Goal: Task Accomplishment & Management: Manage account settings

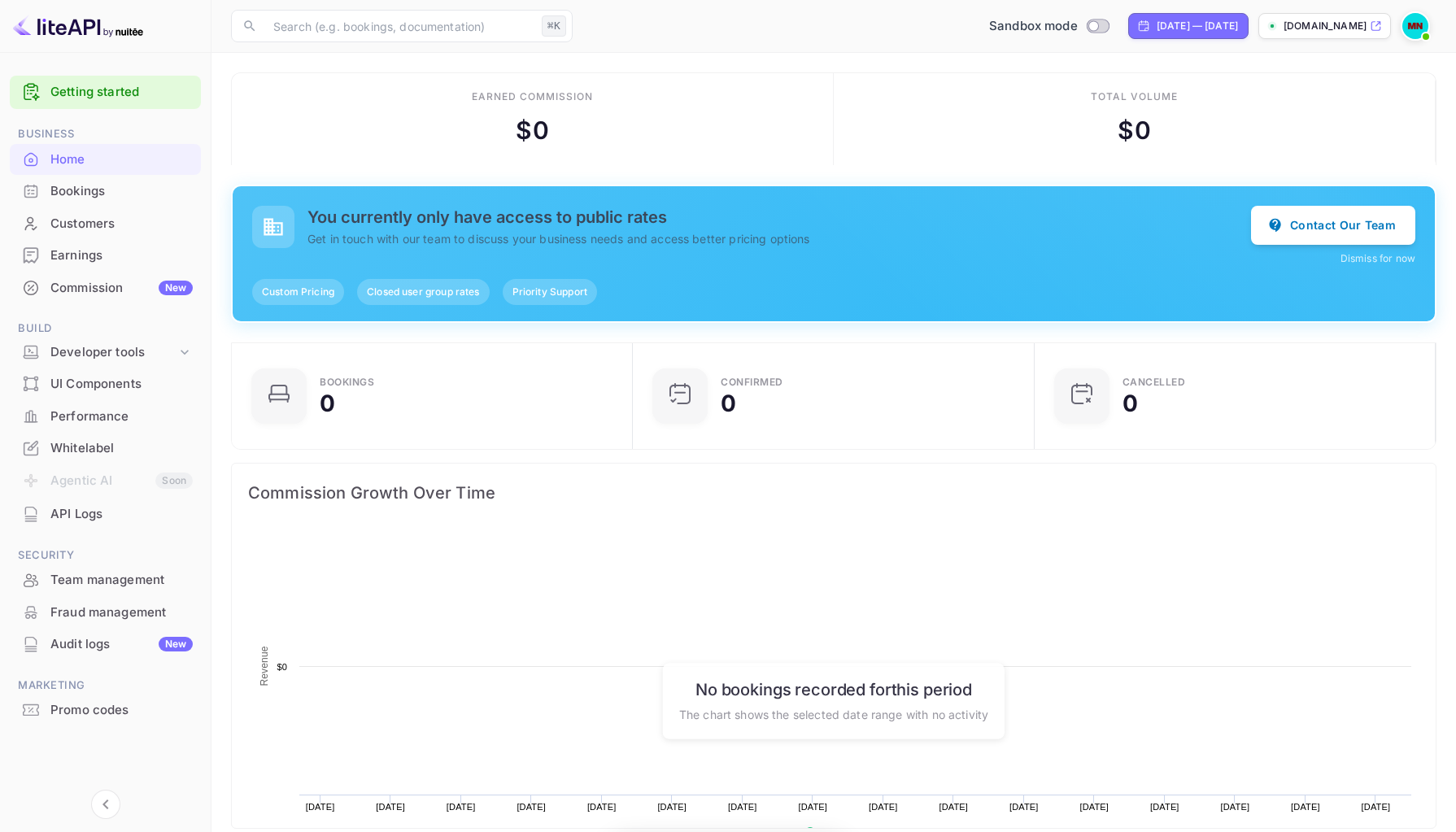
scroll to position [264, 391]
click at [70, 451] on div "Whitelabel" at bounding box center [122, 448] width 143 height 18
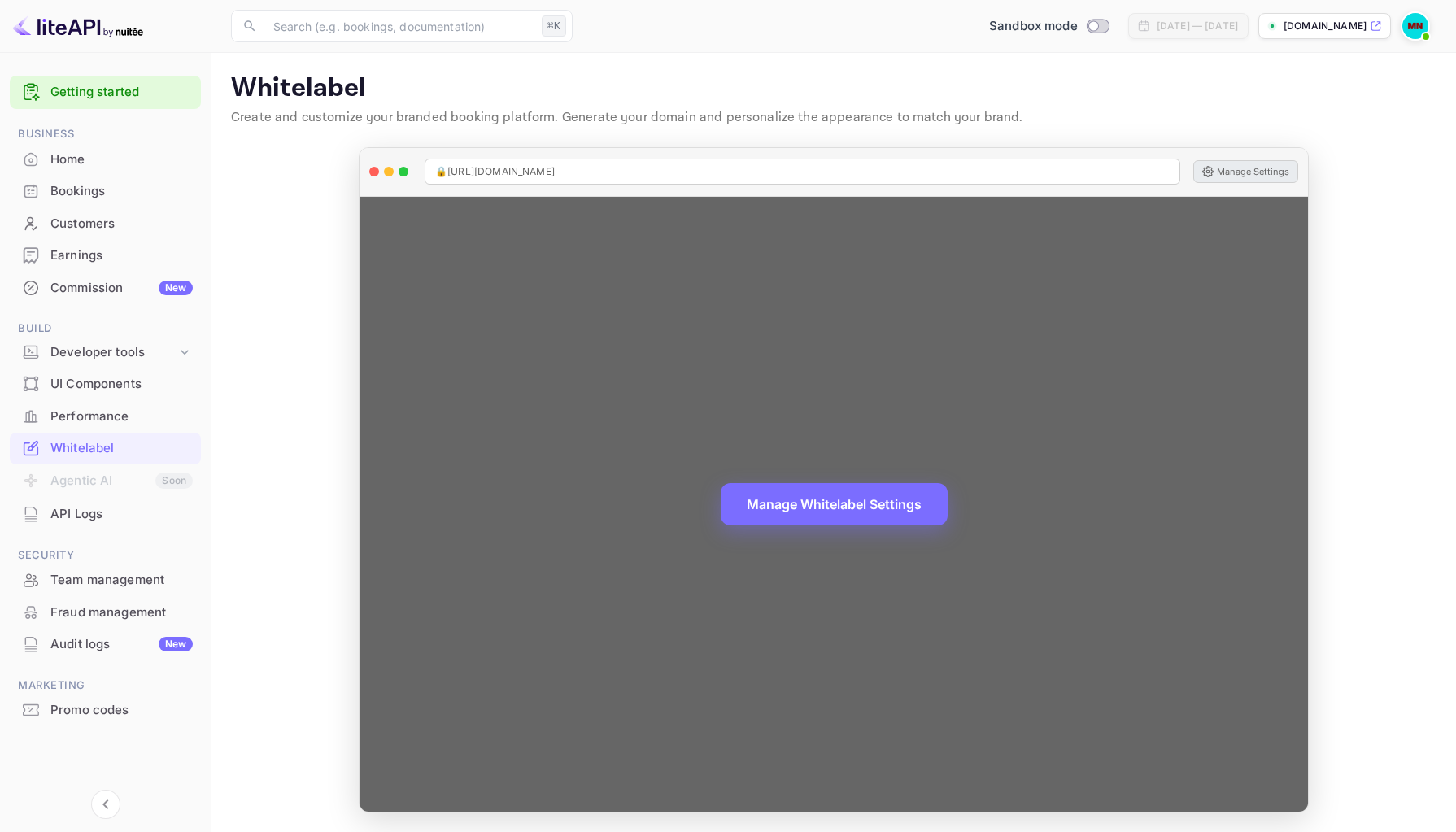
click at [1255, 166] on button "Manage Settings" at bounding box center [1245, 171] width 105 height 23
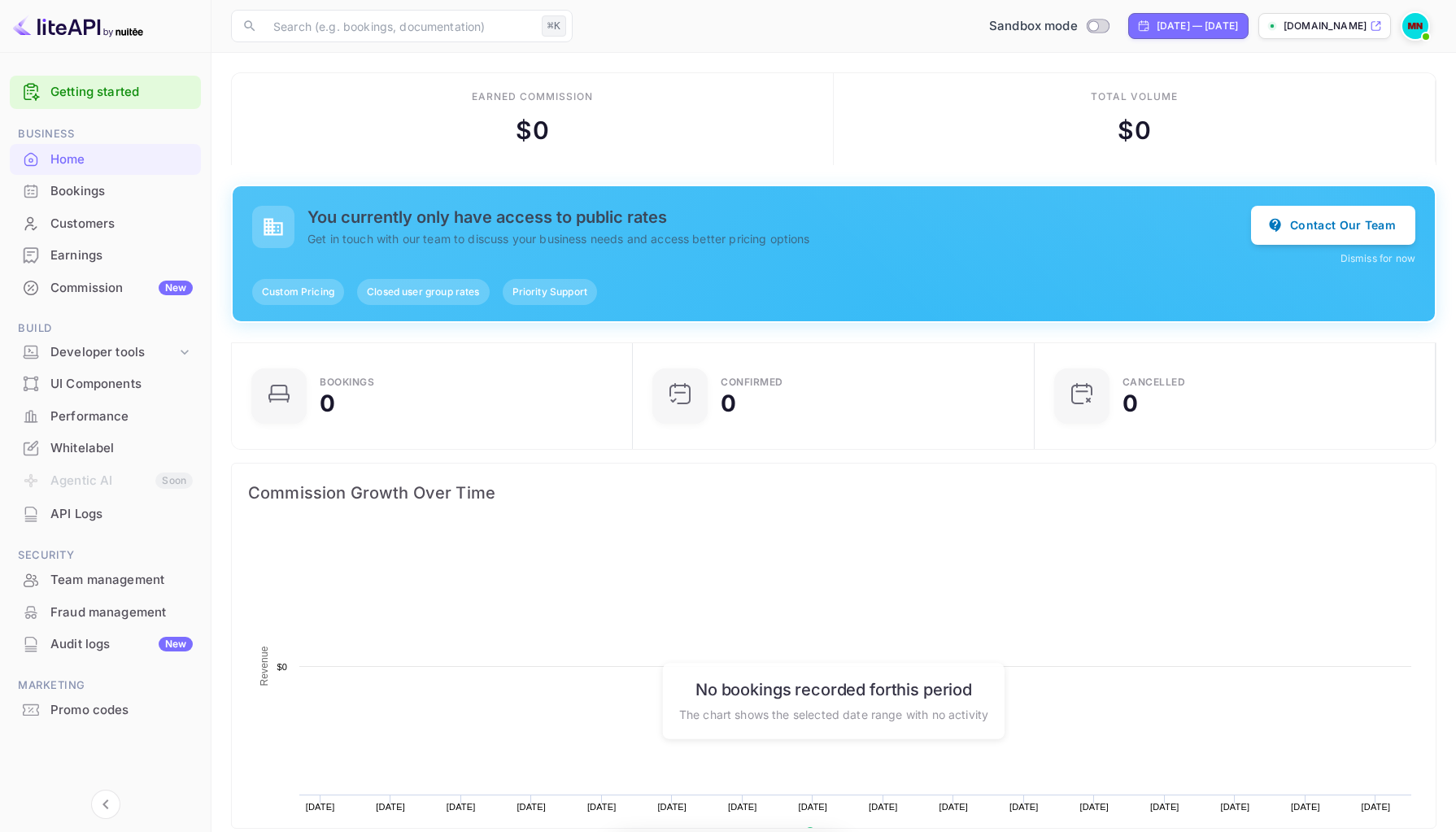
scroll to position [264, 391]
click at [1377, 23] on icon at bounding box center [1375, 26] width 13 height 12
click at [86, 448] on div "Whitelabel" at bounding box center [122, 448] width 143 height 18
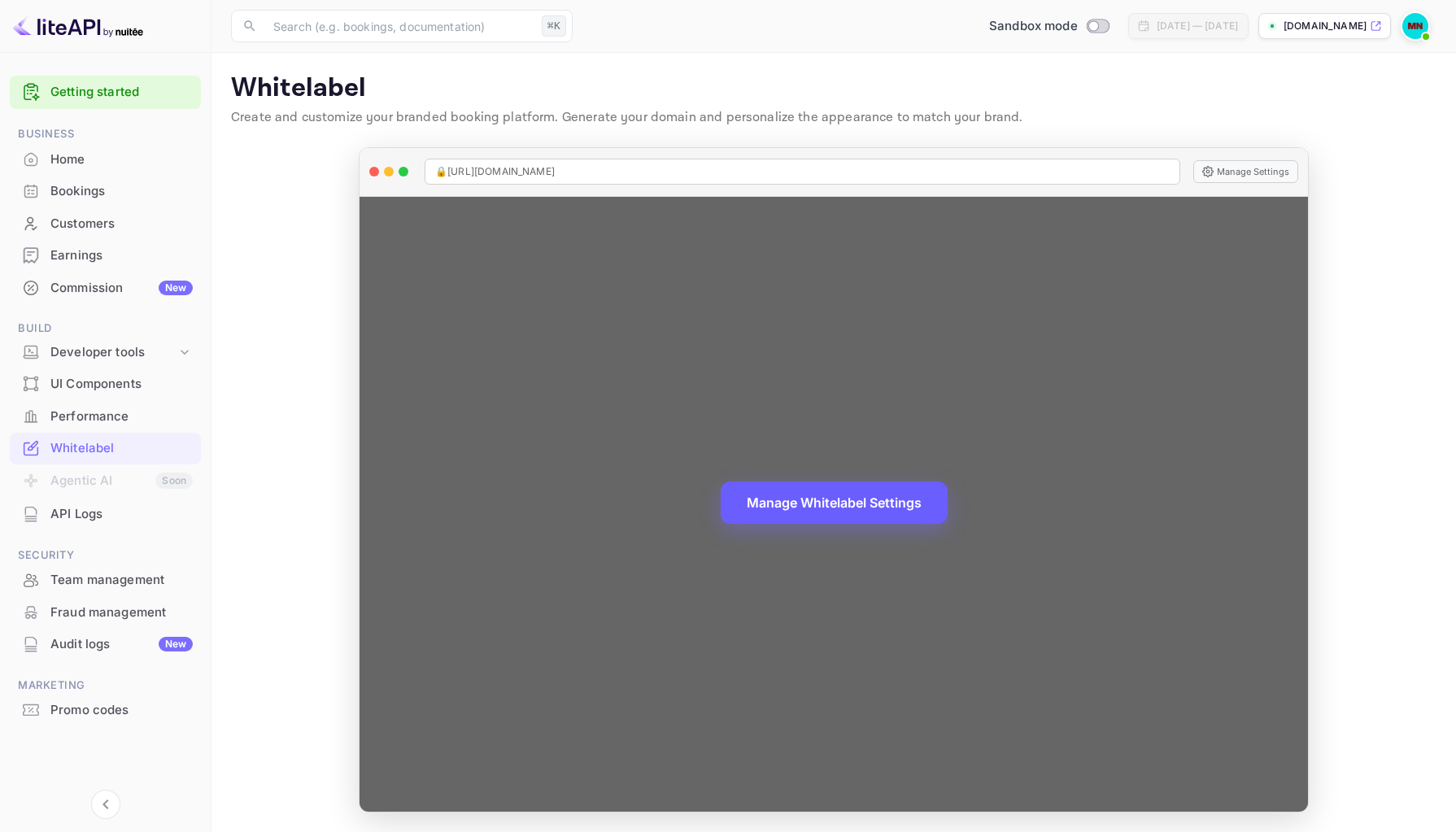
click at [847, 502] on button "Manage Whitelabel Settings" at bounding box center [834, 502] width 227 height 42
